Goal: Navigation & Orientation: Find specific page/section

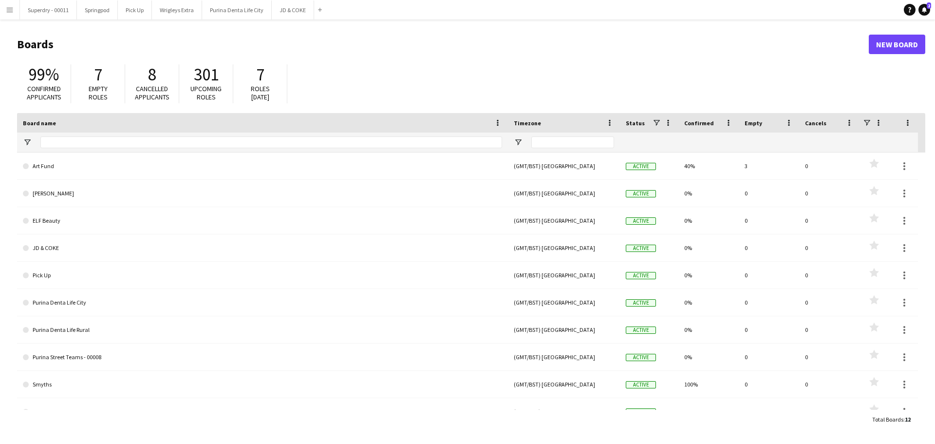
click at [14, 6] on button "Menu" at bounding box center [9, 9] width 19 height 19
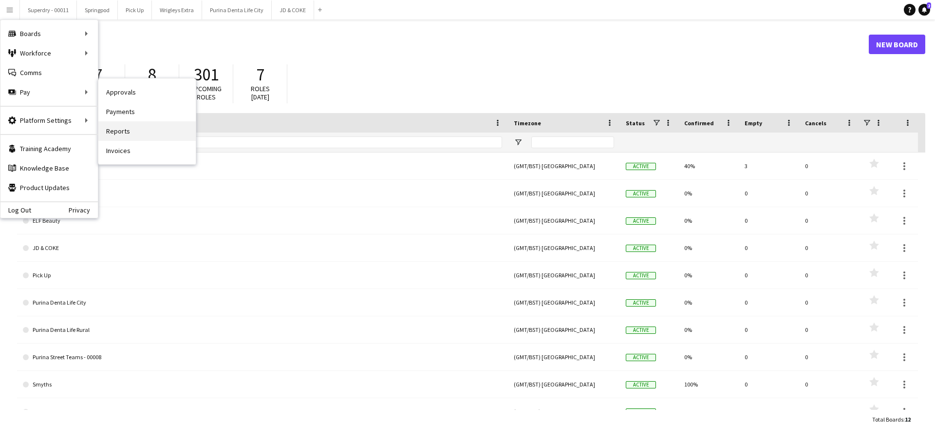
click at [136, 131] on link "Reports" at bounding box center [146, 130] width 97 height 19
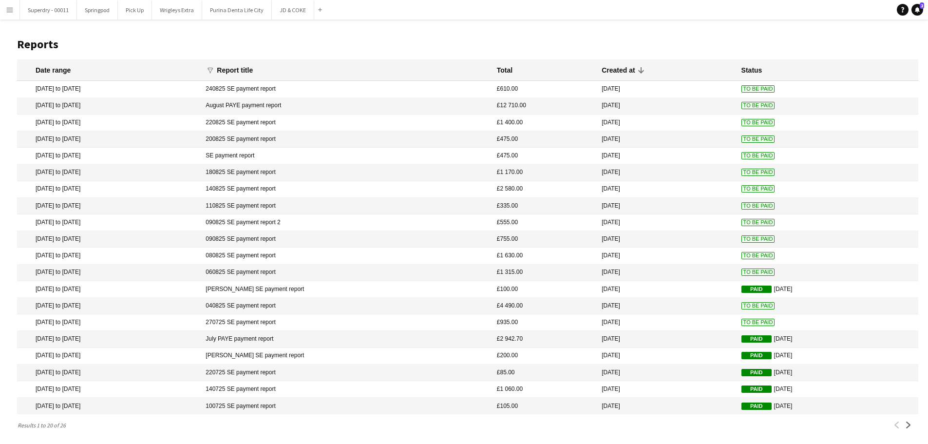
click at [7, 10] on app-icon "Menu" at bounding box center [10, 10] width 8 height 8
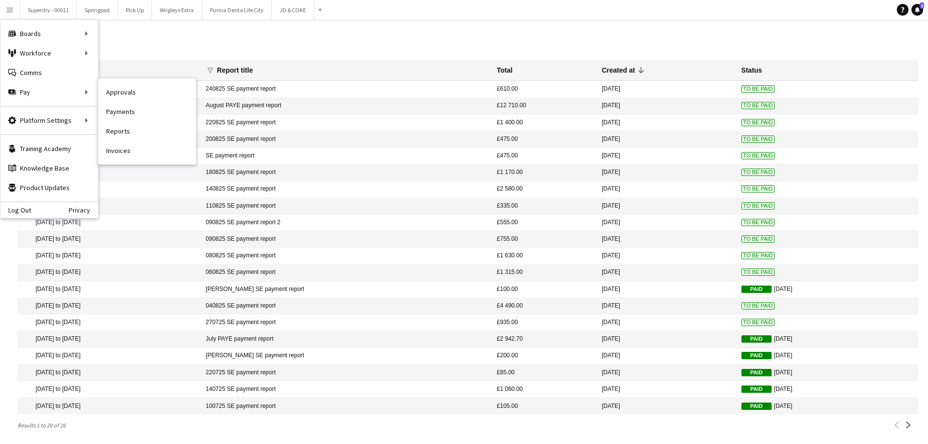
click at [153, 151] on link "Invoices" at bounding box center [146, 150] width 97 height 19
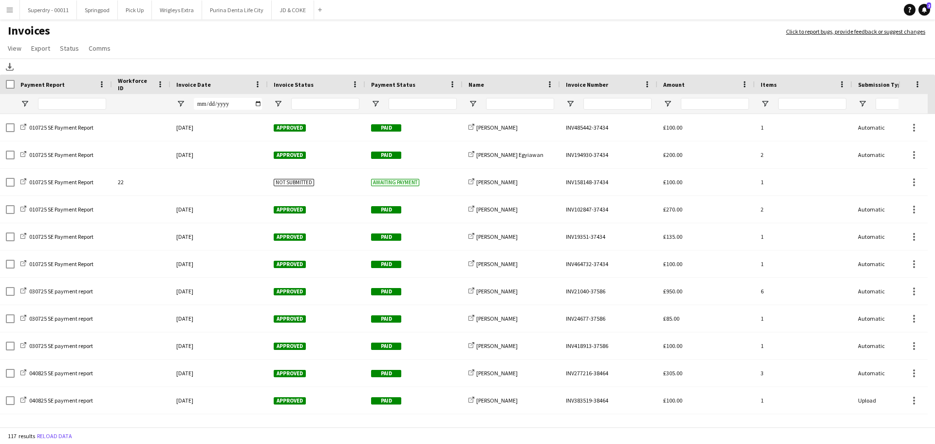
click at [11, 12] on app-icon "Menu" at bounding box center [10, 10] width 8 height 8
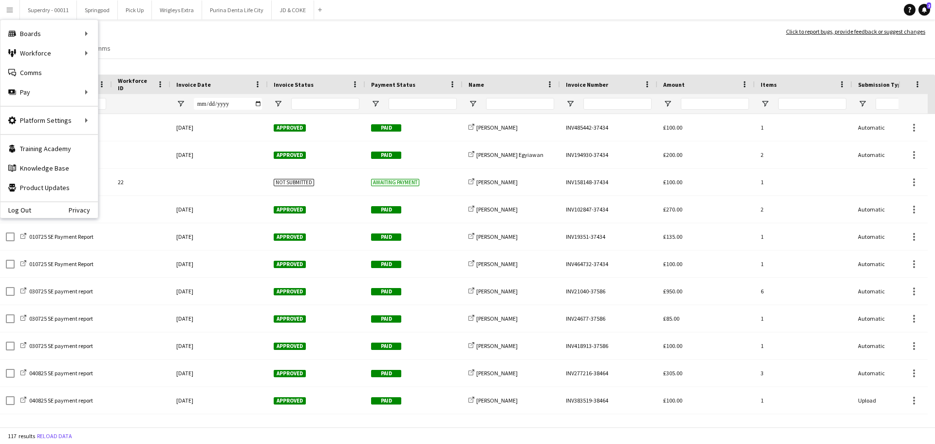
click at [474, 19] on main "Invoices Click to report bugs, provide feedback or suggest changes View Customi…" at bounding box center [467, 225] width 935 height 413
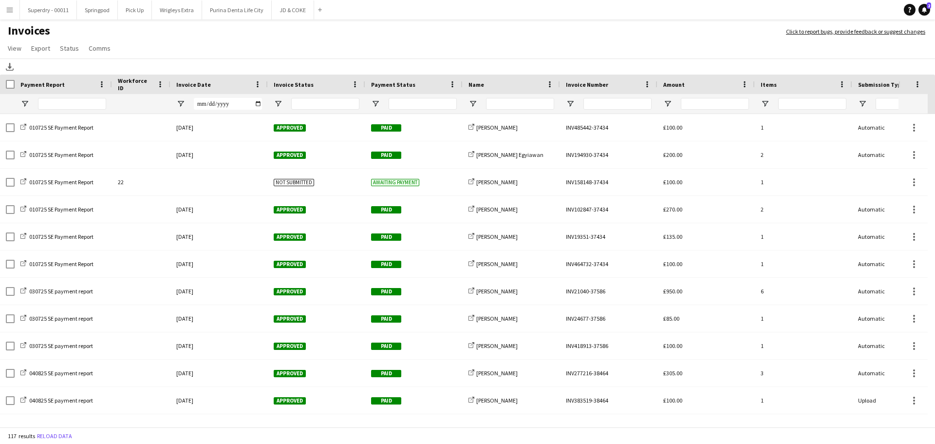
click at [9, 11] on app-icon "Menu" at bounding box center [10, 10] width 8 height 8
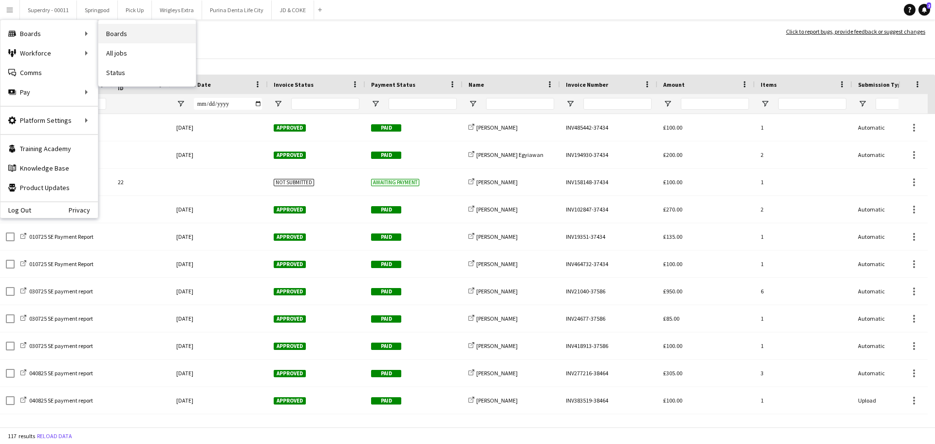
click at [127, 31] on link "Boards" at bounding box center [146, 33] width 97 height 19
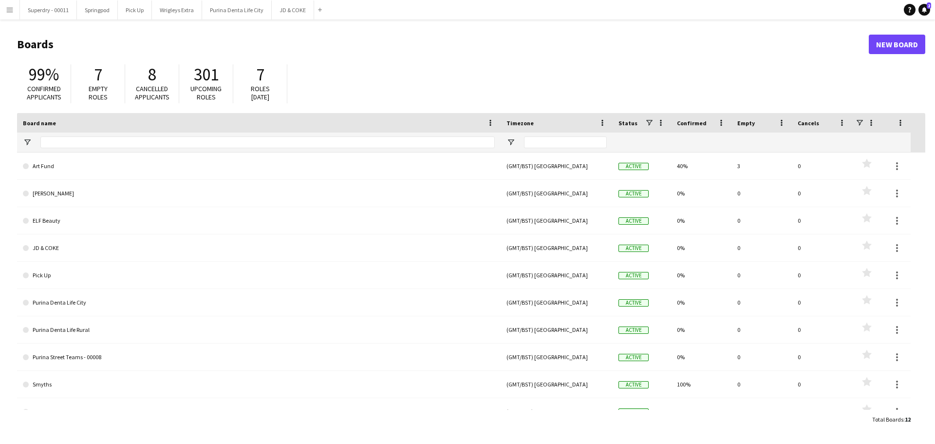
click at [9, 8] on app-icon "Menu" at bounding box center [10, 10] width 8 height 8
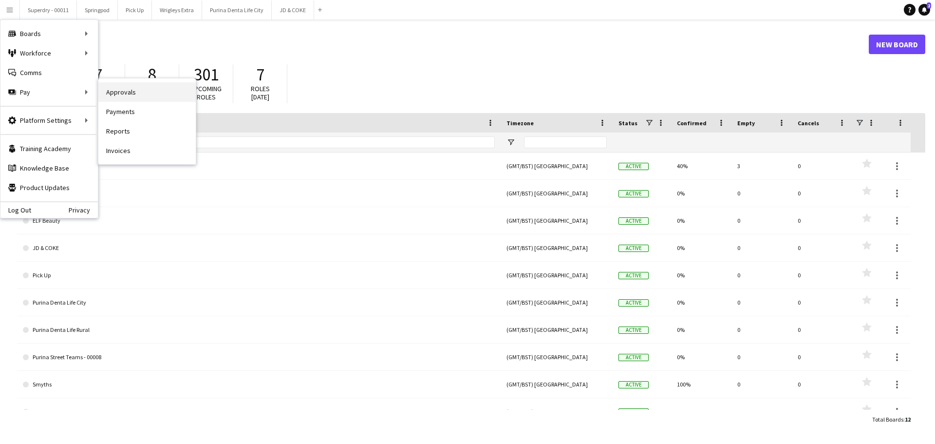
click at [157, 92] on link "Approvals" at bounding box center [146, 91] width 97 height 19
